Goal: Task Accomplishment & Management: Complete application form

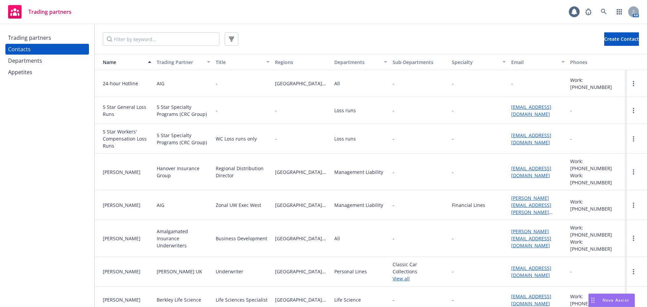
click at [150, 40] on input "Filter by keyword..." at bounding box center [161, 38] width 117 height 13
click at [85, 37] on div "Trading partners" at bounding box center [47, 37] width 78 height 11
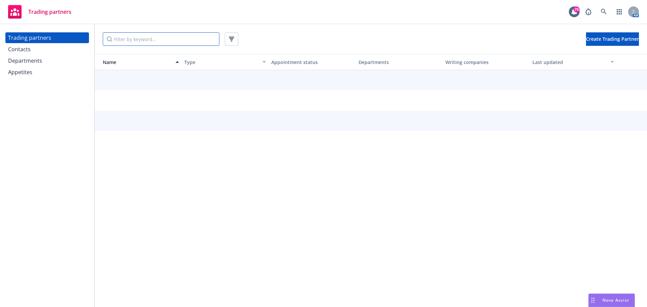
click at [113, 43] on input "Filter by keyword..." at bounding box center [161, 38] width 117 height 13
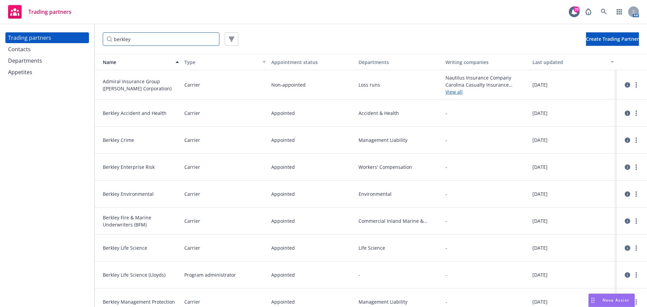
type input "berkley"
click at [625, 248] on icon "circleInformation" at bounding box center [627, 247] width 5 height 5
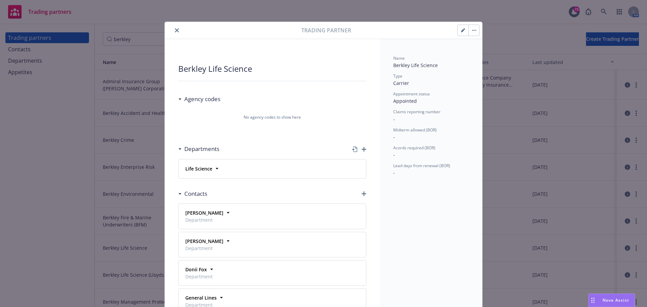
click at [205, 99] on h3 "Agency codes" at bounding box center [202, 99] width 36 height 9
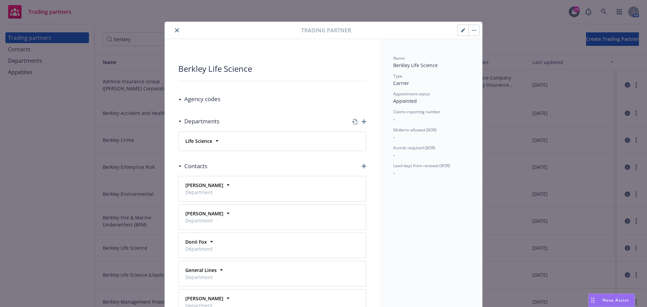
click at [205, 99] on h3 "Agency codes" at bounding box center [202, 99] width 36 height 9
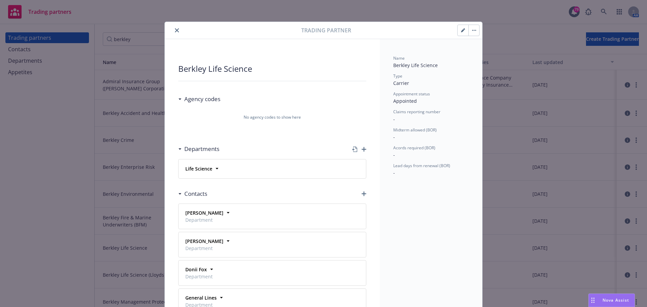
click at [297, 120] on span "No agency codes to show here" at bounding box center [272, 117] width 57 height 6
click at [175, 30] on icon "close" at bounding box center [177, 30] width 4 height 4
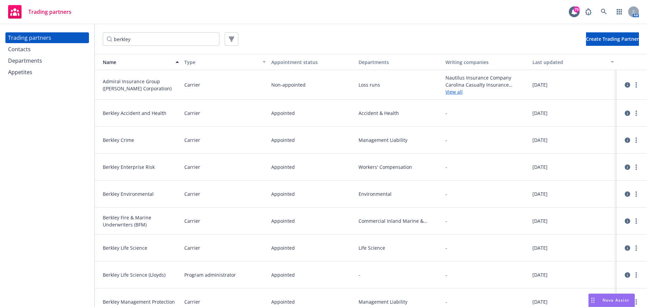
click at [43, 60] on div "Departments" at bounding box center [47, 60] width 78 height 11
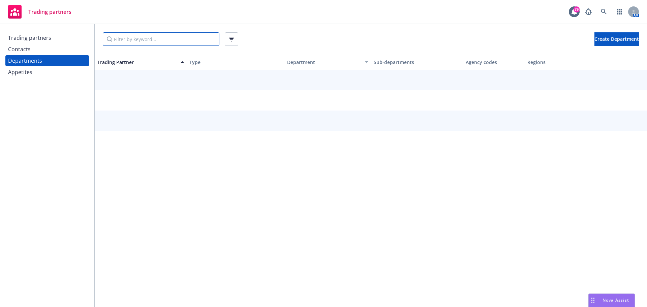
click at [128, 38] on input "Filter by keyword..." at bounding box center [161, 38] width 117 height 13
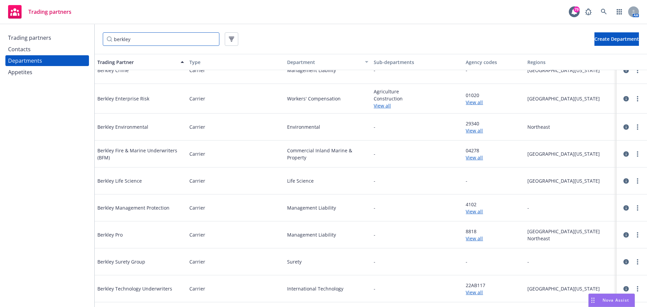
scroll to position [67, 0]
type input "berkley"
click at [634, 180] on link "more" at bounding box center [638, 181] width 8 height 8
click at [622, 194] on link "Edit" at bounding box center [619, 194] width 36 height 13
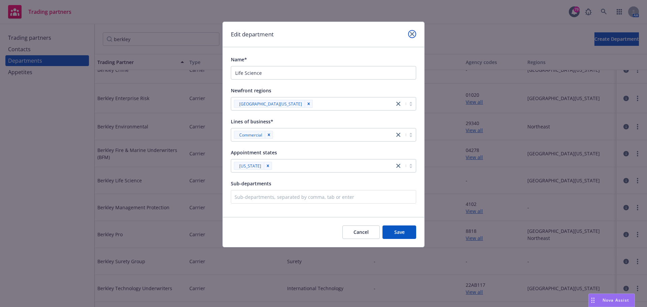
click at [411, 34] on icon "close" at bounding box center [412, 34] width 4 height 4
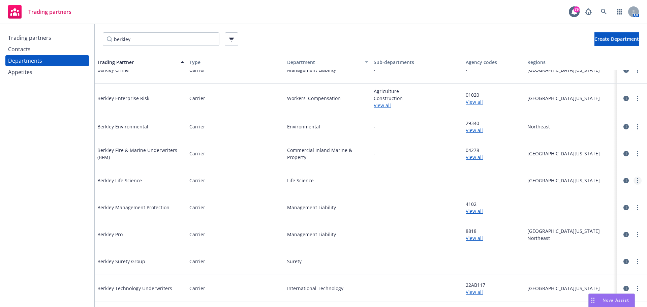
click at [637, 180] on icon "more" at bounding box center [637, 180] width 1 height 5
click at [616, 192] on link "Edit" at bounding box center [619, 194] width 36 height 13
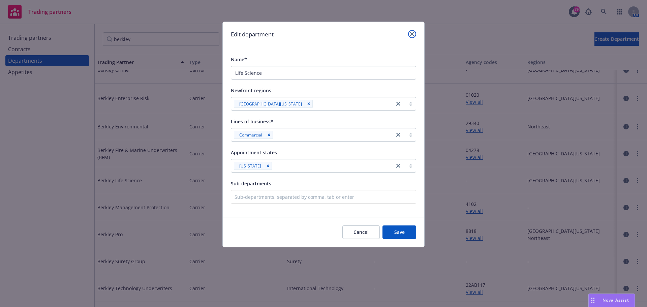
drag, startPoint x: 409, startPoint y: 33, endPoint x: 420, endPoint y: 36, distance: 10.7
click at [410, 33] on link "close" at bounding box center [412, 34] width 8 height 8
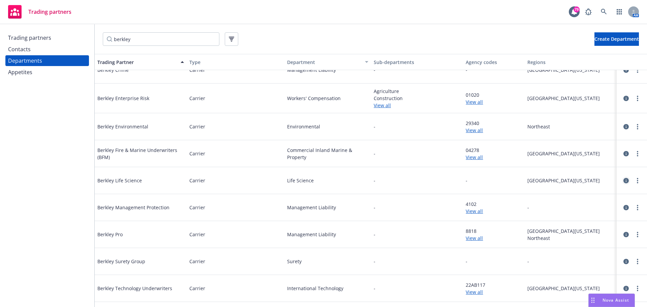
click at [624, 181] on icon "circleInformation" at bounding box center [626, 180] width 5 height 5
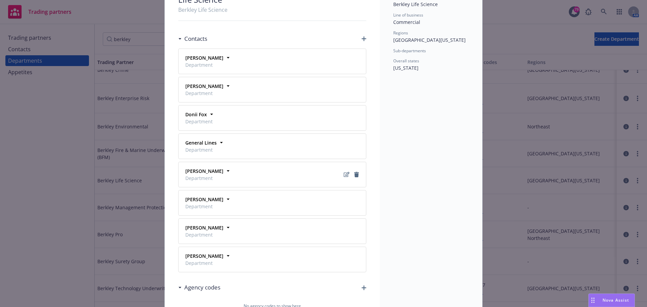
scroll to position [166, 0]
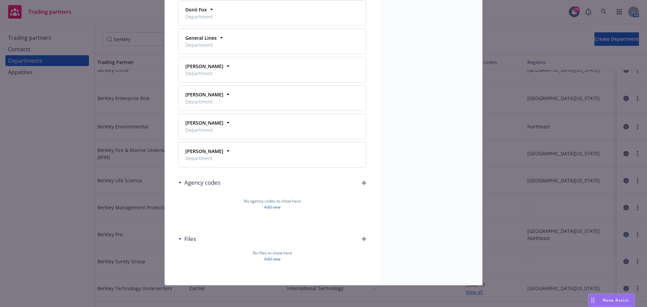
click at [362, 182] on icon "button" at bounding box center [364, 183] width 5 height 5
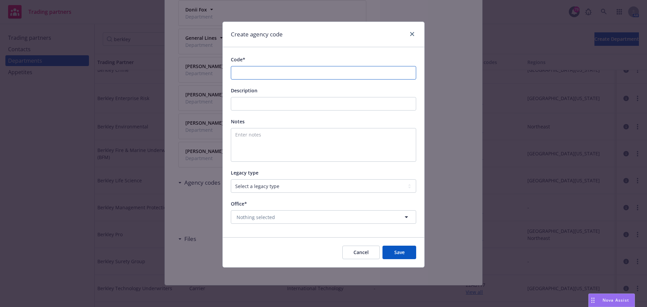
click at [248, 72] on input "Code*" at bounding box center [323, 72] width 185 height 13
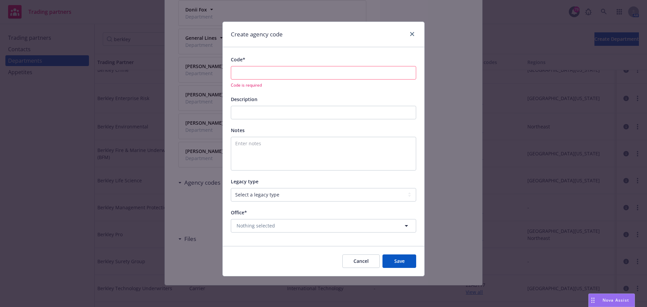
click at [270, 75] on input "Code*" at bounding box center [323, 72] width 185 height 13
paste input "00028CA-1"
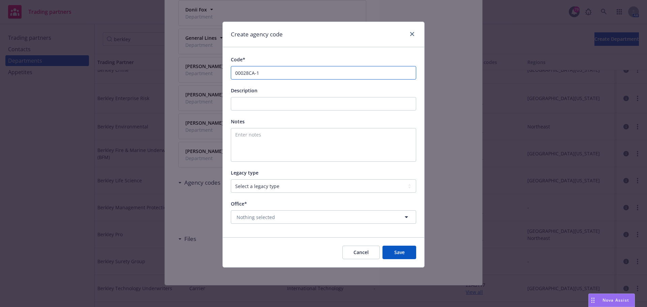
type input "00028CA-1"
click at [251, 98] on input "Description" at bounding box center [323, 103] width 185 height 13
type input "[GEOGRAPHIC_DATA]"
click at [285, 188] on select "Select a legacy type Legacy Newfront Legacy [PERSON_NAME] ABD and Newfront" at bounding box center [323, 185] width 185 height 13
select select "LEGACY_ABD"
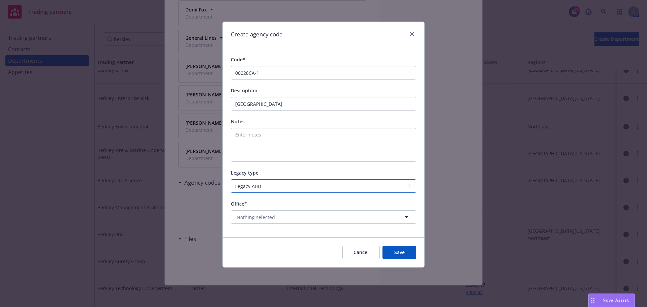
click at [231, 179] on select "Select a legacy type Legacy Newfront Legacy [PERSON_NAME] ABD and Newfront" at bounding box center [323, 185] width 185 height 13
click at [263, 217] on span "Nothing selected" at bounding box center [256, 217] width 38 height 7
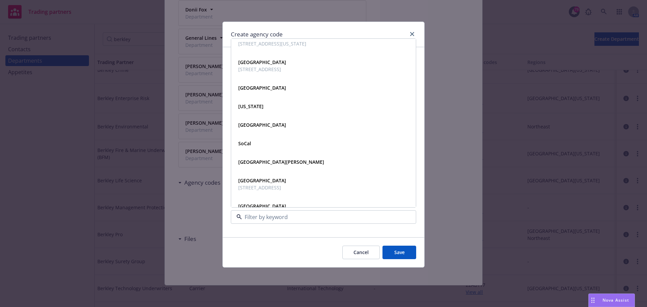
scroll to position [202, 0]
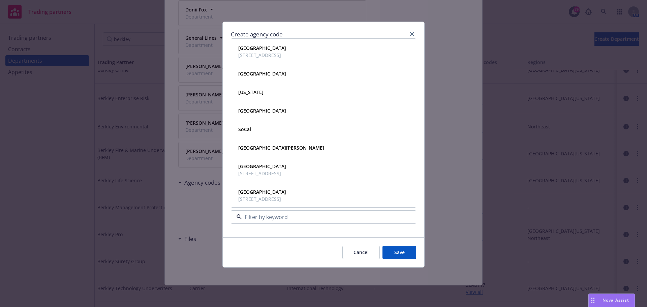
click at [255, 166] on strong "[GEOGRAPHIC_DATA]" at bounding box center [262, 166] width 48 height 6
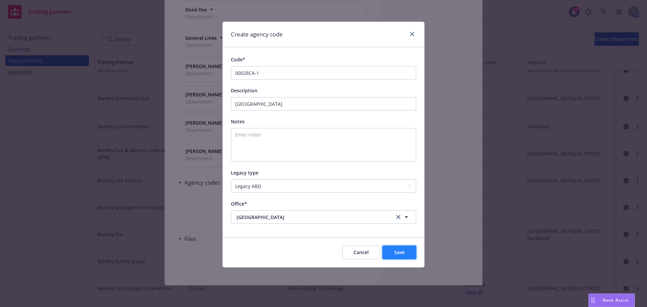
click at [396, 252] on span "Save" at bounding box center [400, 252] width 10 height 6
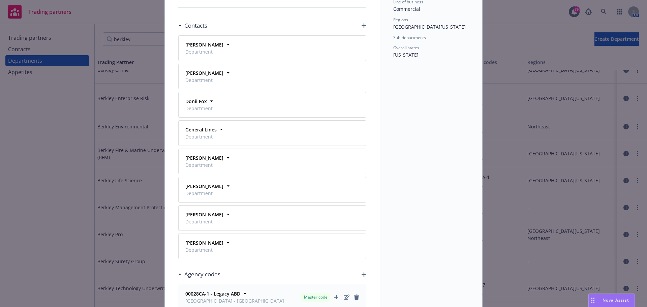
scroll to position [0, 0]
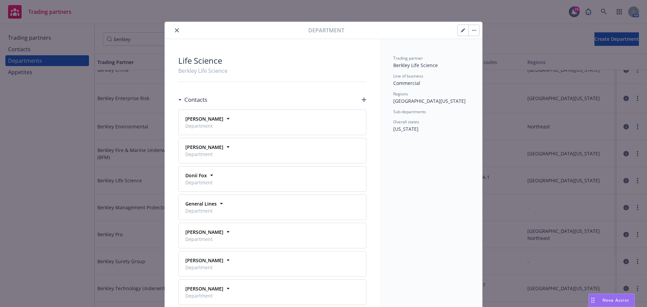
click at [175, 29] on icon "close" at bounding box center [177, 30] width 4 height 4
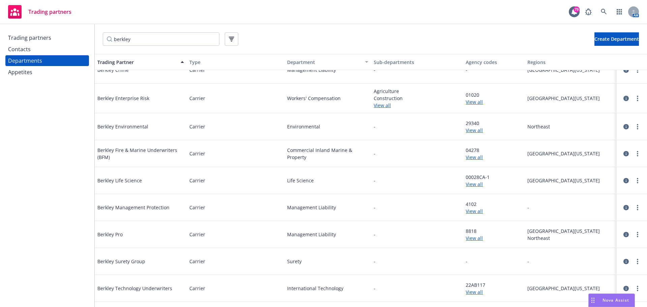
click at [58, 41] on div "Trading partners" at bounding box center [47, 37] width 78 height 11
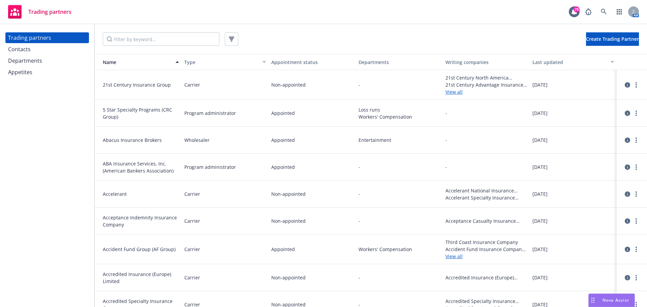
click at [52, 77] on div "Appetites" at bounding box center [47, 72] width 78 height 11
